Goal: Find specific page/section

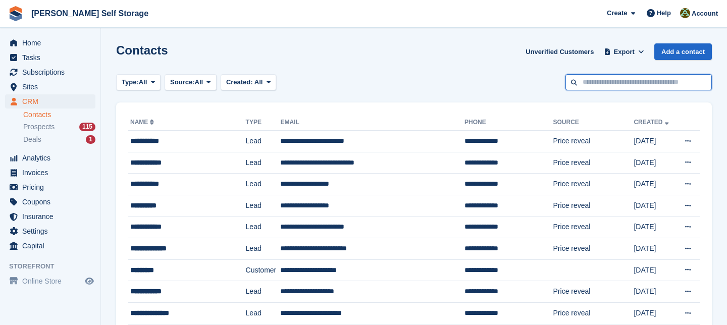
click at [588, 84] on input "text" at bounding box center [639, 82] width 146 height 17
type input "****"
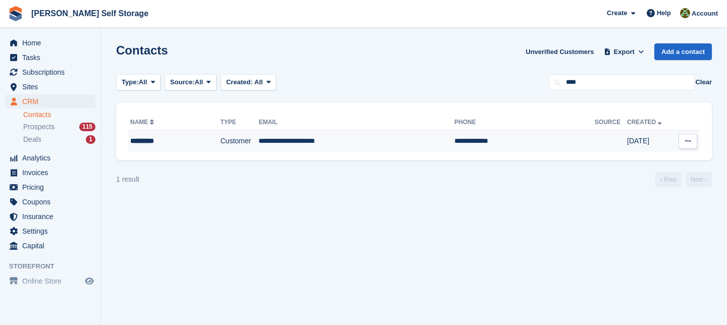
click at [454, 139] on td "**********" at bounding box center [524, 141] width 140 height 21
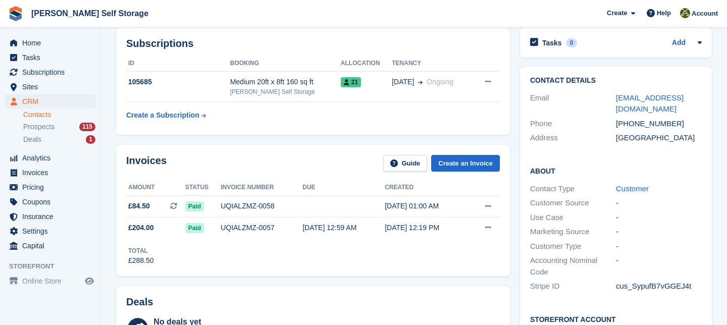
scroll to position [133, 0]
